Goal: Navigation & Orientation: Find specific page/section

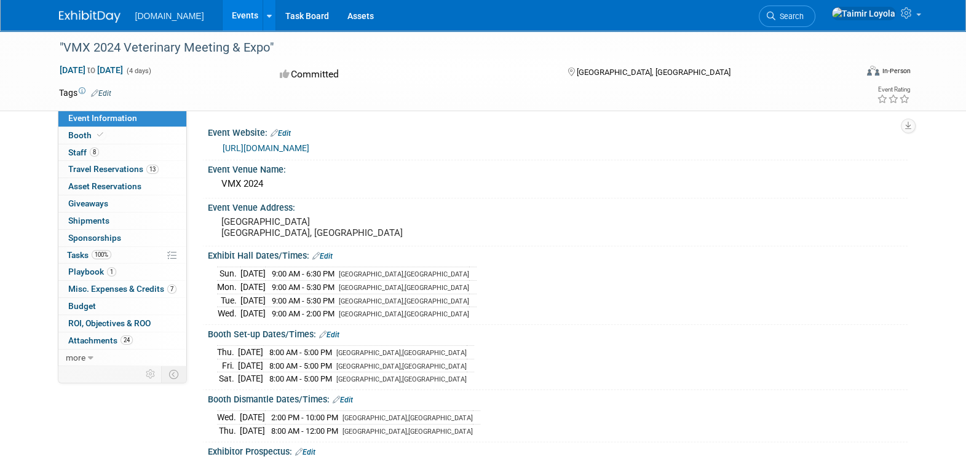
click at [222, 18] on link "Events" at bounding box center [244, 15] width 45 height 31
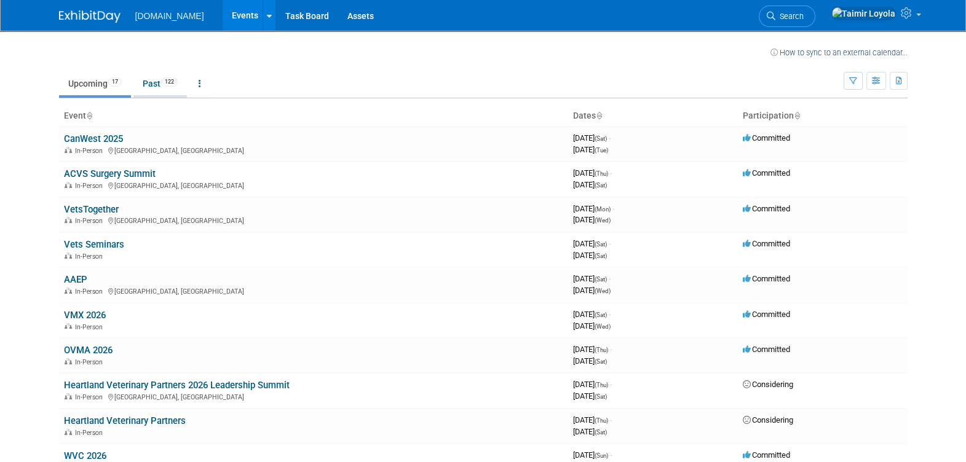
click at [157, 81] on link "Past 122" at bounding box center [159, 83] width 53 height 23
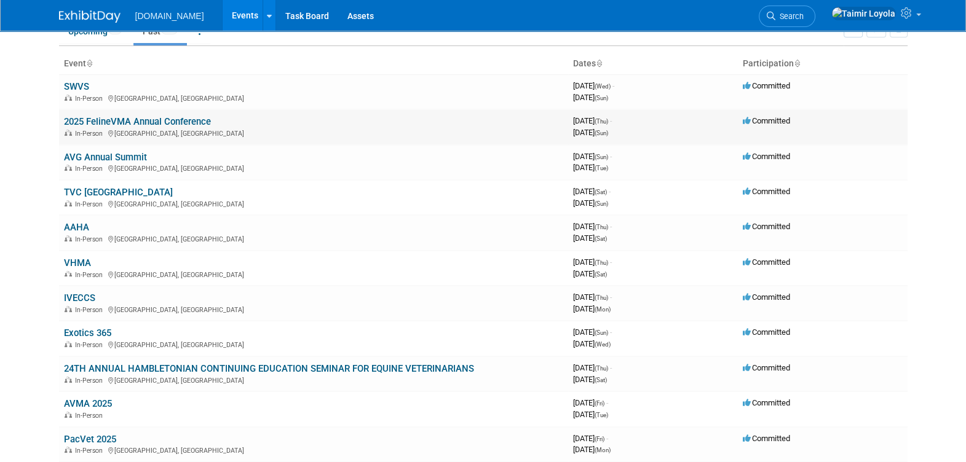
scroll to position [76, 0]
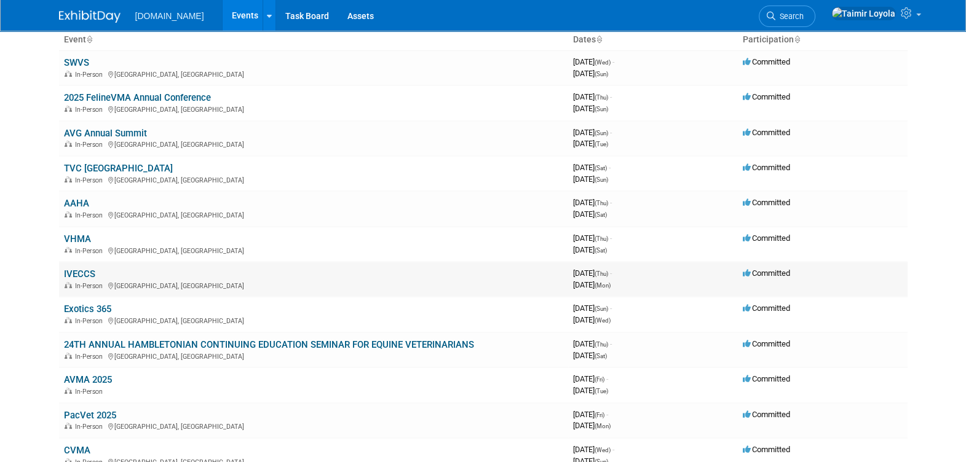
click at [66, 282] on img at bounding box center [68, 285] width 7 height 6
click at [79, 277] on link "IVECCS" at bounding box center [79, 274] width 31 height 11
click at [72, 237] on link "VHMA" at bounding box center [77, 239] width 27 height 11
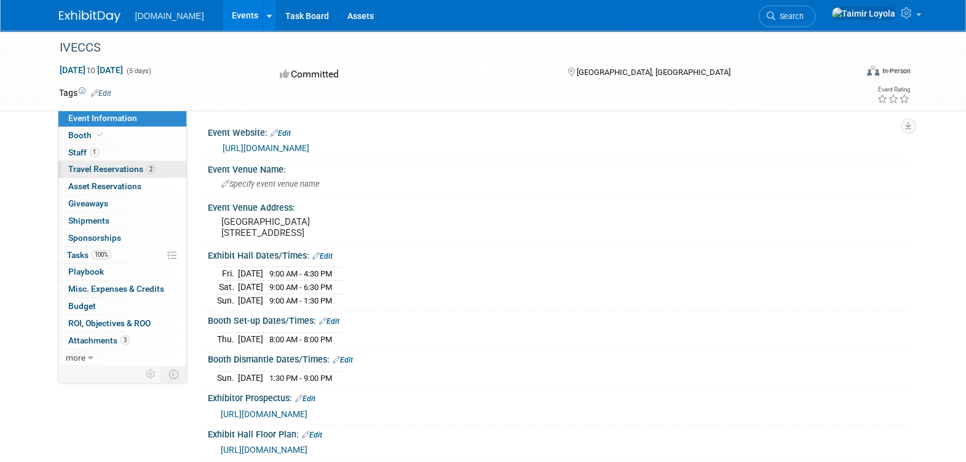
click at [124, 166] on span "Travel Reservations 2" at bounding box center [111, 169] width 87 height 10
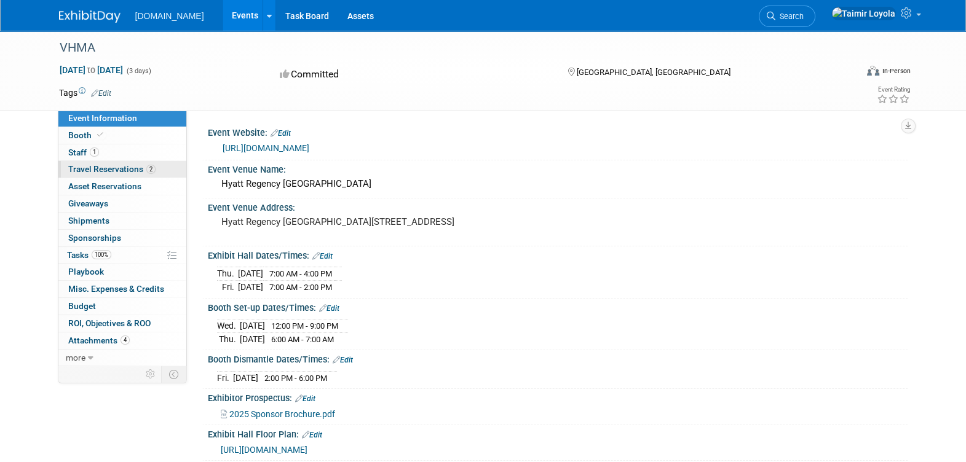
click at [97, 166] on span "Travel Reservations 2" at bounding box center [111, 169] width 87 height 10
